Goal: Task Accomplishment & Management: Use online tool/utility

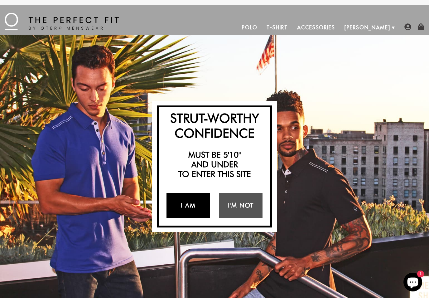
click at [189, 207] on link "I Am" at bounding box center [187, 205] width 43 height 25
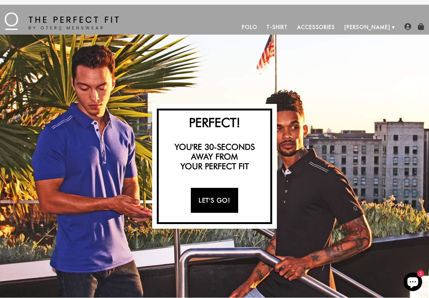
click at [210, 199] on link "Let's Go!" at bounding box center [214, 200] width 47 height 25
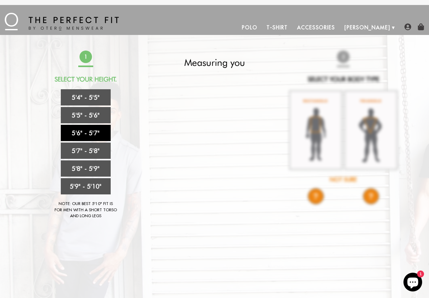
click at [92, 133] on link "5'6" - 5'7"" at bounding box center [86, 133] width 50 height 16
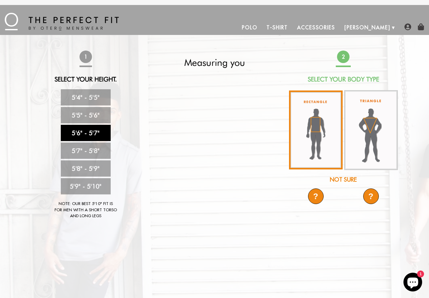
click at [304, 139] on img at bounding box center [316, 129] width 54 height 79
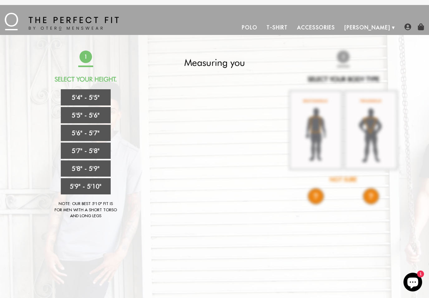
click at [362, 130] on div "1 Select Your Height. 5'4" - 5'5" 5'5" - 5'6" 5'6" - 5'7" 5'7" - 5'8" 5'8" - 5'…" at bounding box center [215, 138] width 368 height 175
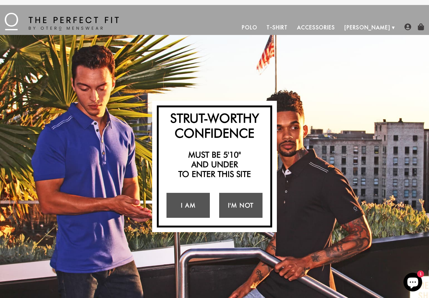
click at [214, 213] on div "I Am I'm Not" at bounding box center [214, 205] width 105 height 34
click at [187, 212] on link "I Am" at bounding box center [187, 205] width 43 height 25
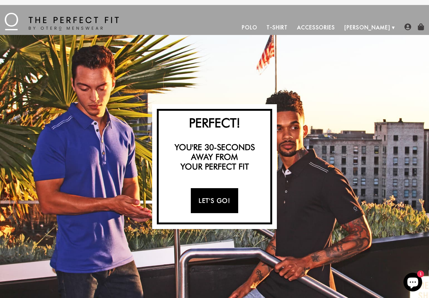
click at [212, 202] on link "Let's Go!" at bounding box center [214, 200] width 47 height 25
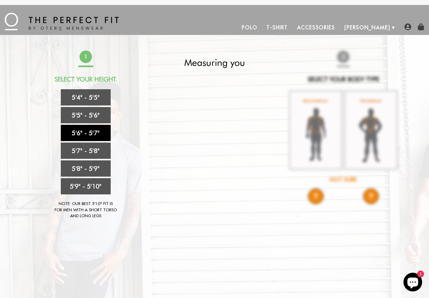
click at [72, 135] on link "5'6" - 5'7"" at bounding box center [86, 133] width 50 height 16
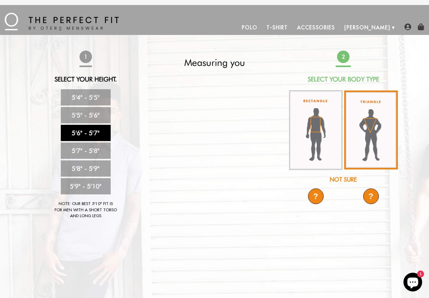
click at [364, 140] on img at bounding box center [371, 129] width 54 height 79
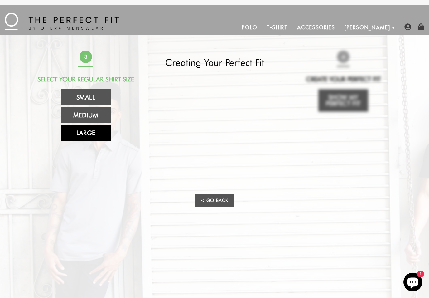
click at [72, 134] on link "Large" at bounding box center [86, 133] width 50 height 16
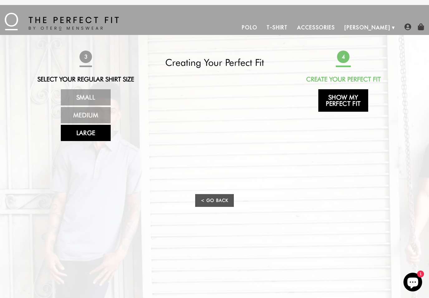
click at [341, 105] on link "Show My Perfect Fit" at bounding box center [343, 100] width 50 height 22
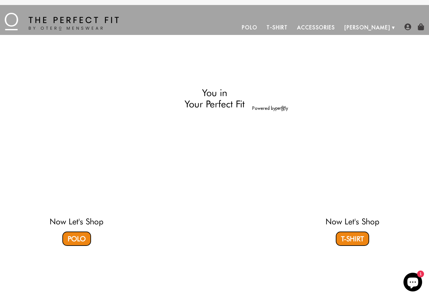
select select "56-57"
select select "triangle"
select select "L"
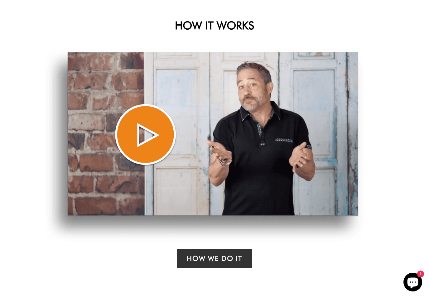
scroll to position [282, 0]
